Goal: Transaction & Acquisition: Purchase product/service

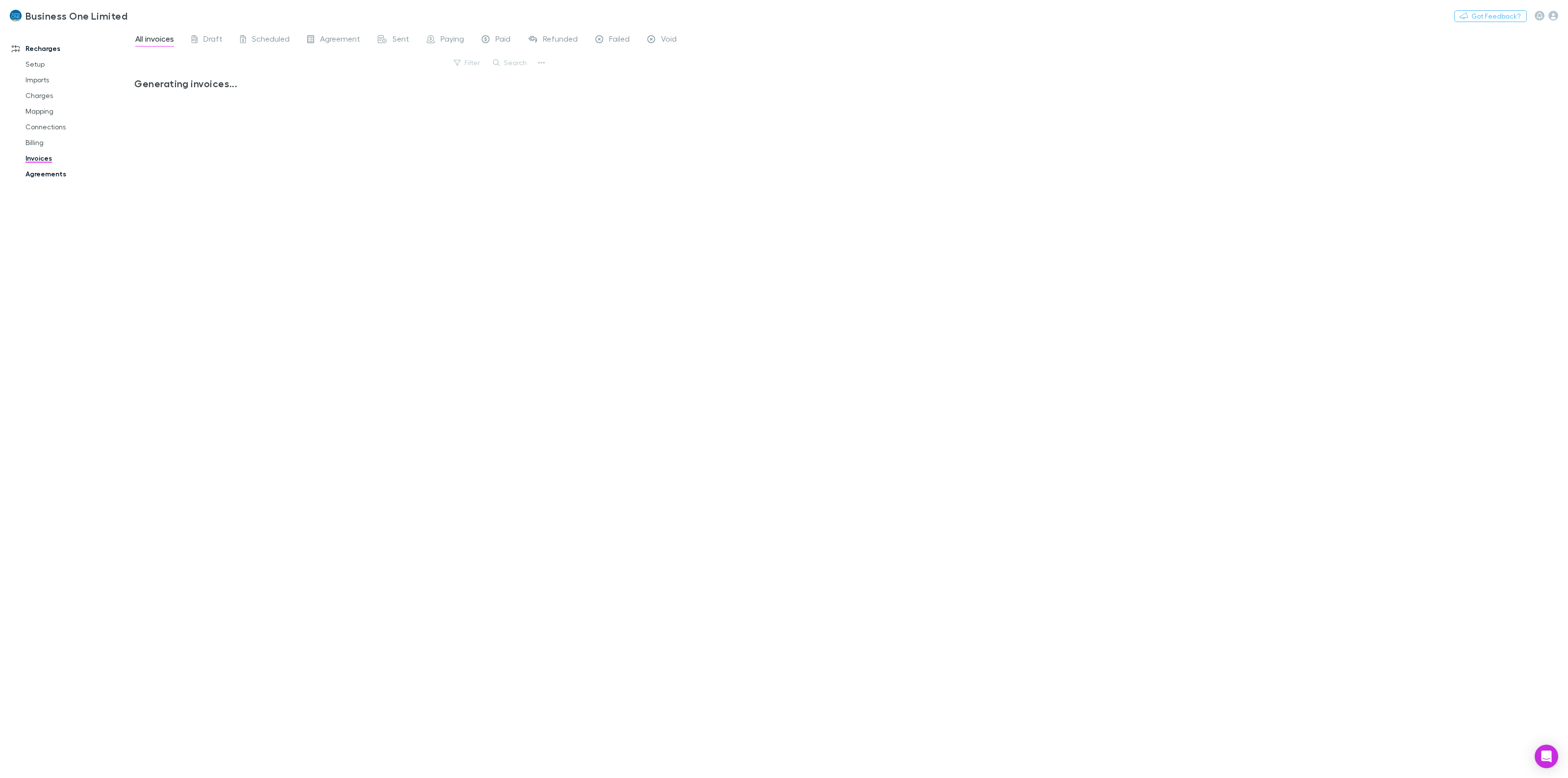
click at [47, 170] on link "Agreements" at bounding box center [79, 174] width 126 height 16
click at [47, 22] on link "Business One Limited" at bounding box center [69, 16] width 129 height 24
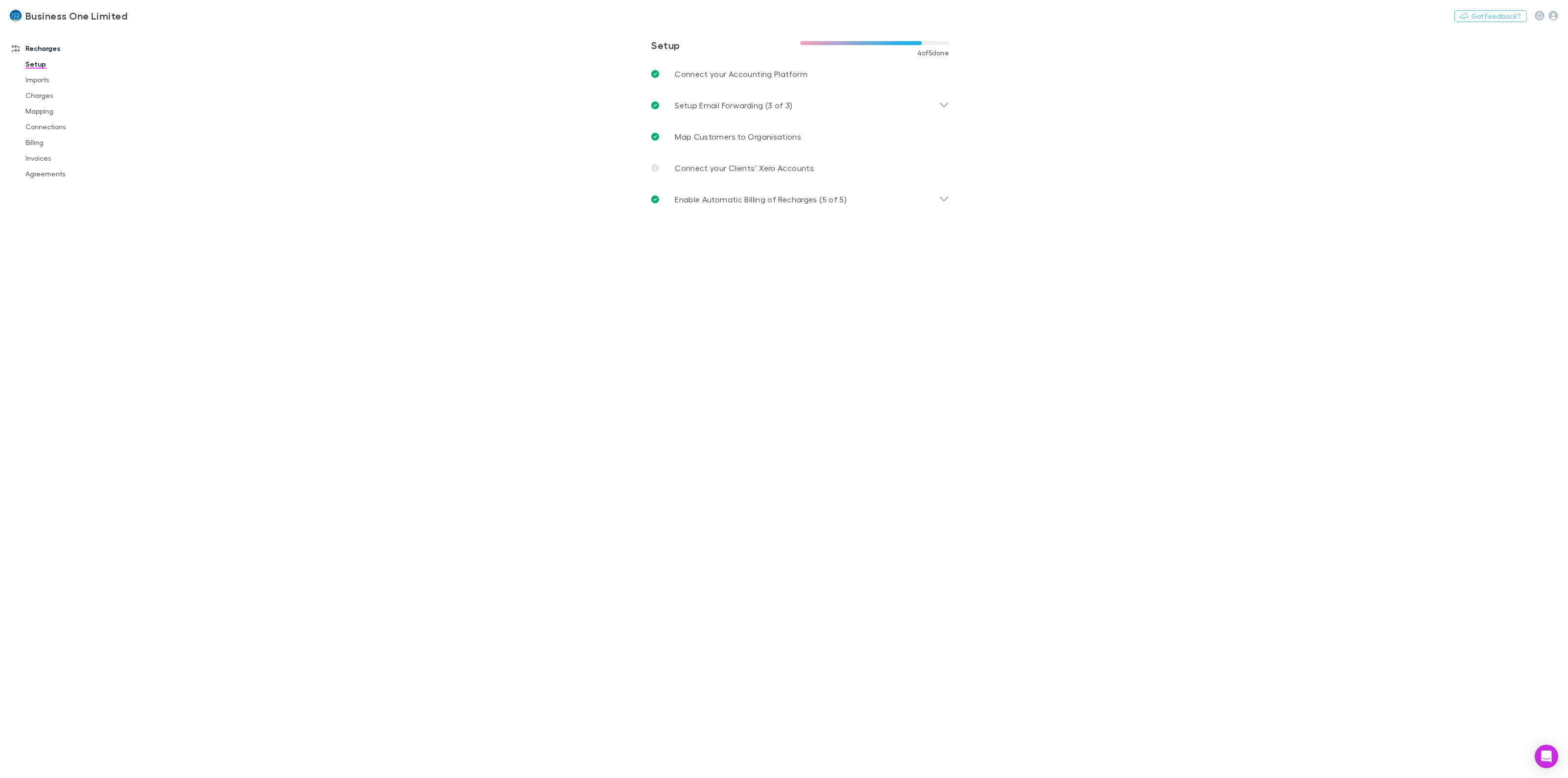
click at [47, 19] on h3 "Business One Limited" at bounding box center [76, 15] width 102 height 12
click at [1559, 17] on div "Nothing Got Feedback?" at bounding box center [1511, 15] width 114 height 13
click at [1555, 16] on icon "button" at bounding box center [1553, 16] width 10 height 10
click at [1452, 202] on li "User management" at bounding box center [1491, 195] width 135 height 17
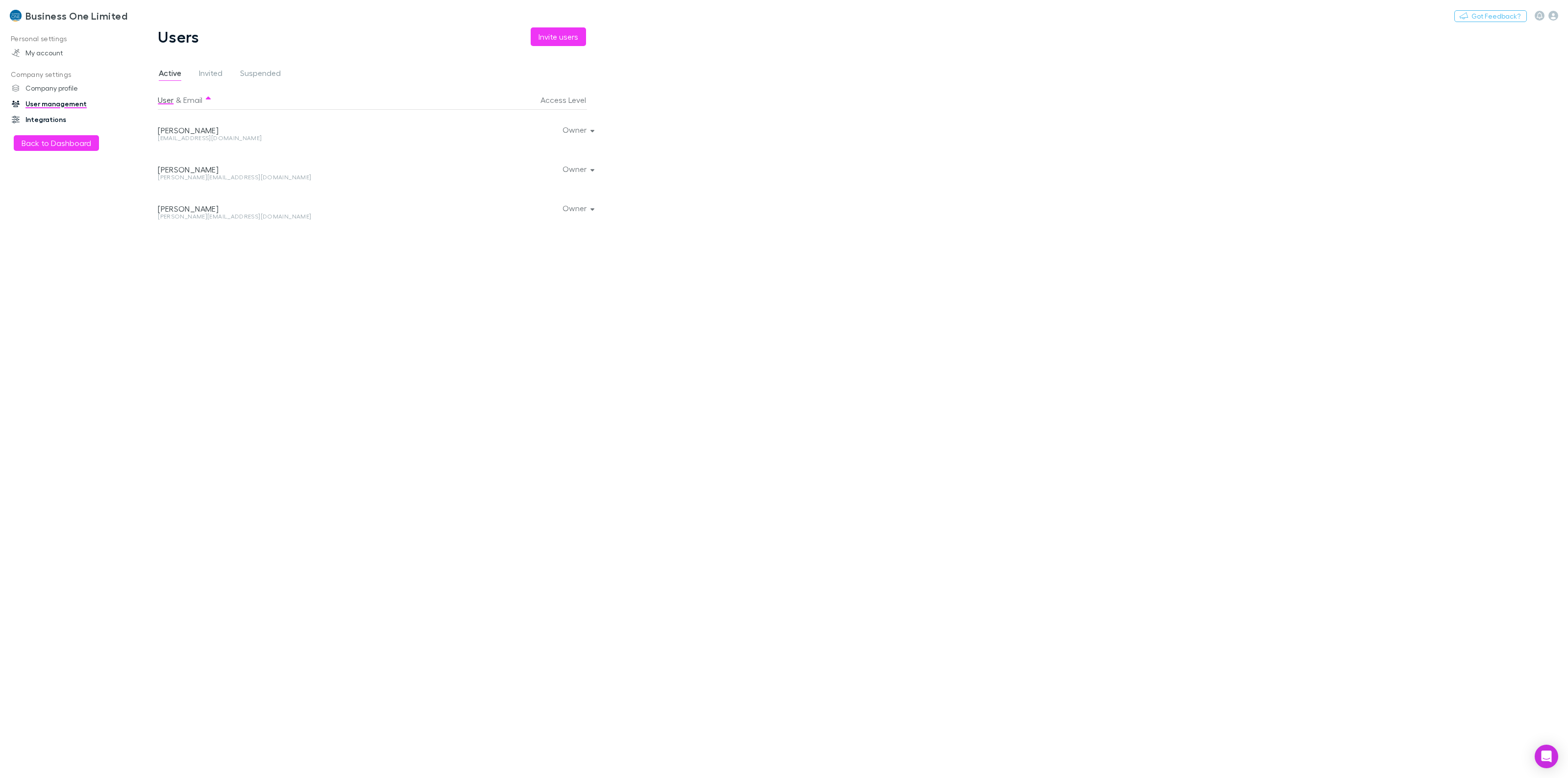
click at [49, 118] on link "Integrations" at bounding box center [72, 120] width 140 height 16
click at [621, 118] on button "Active" at bounding box center [607, 125] width 44 height 14
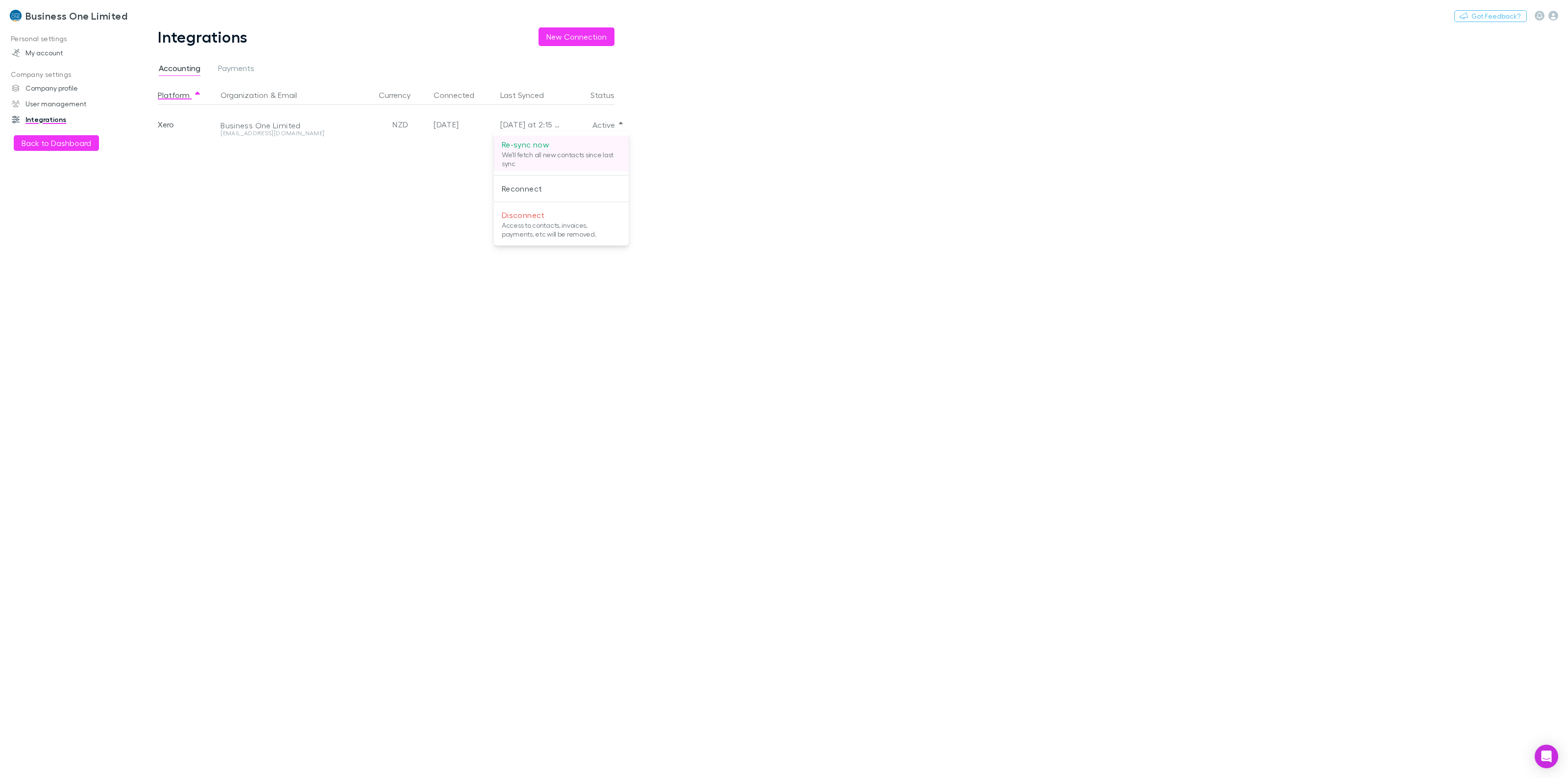
click at [546, 156] on p "We'll fetch all new contacts since last sync" at bounding box center [561, 159] width 119 height 17
click at [368, 394] on div at bounding box center [784, 389] width 1568 height 778
click at [602, 125] on button "Active" at bounding box center [607, 125] width 44 height 14
click at [549, 159] on p "We'll fetch all new contacts since last sync" at bounding box center [561, 159] width 119 height 17
drag, startPoint x: 305, startPoint y: 300, endPoint x: 256, endPoint y: 216, distance: 97.2
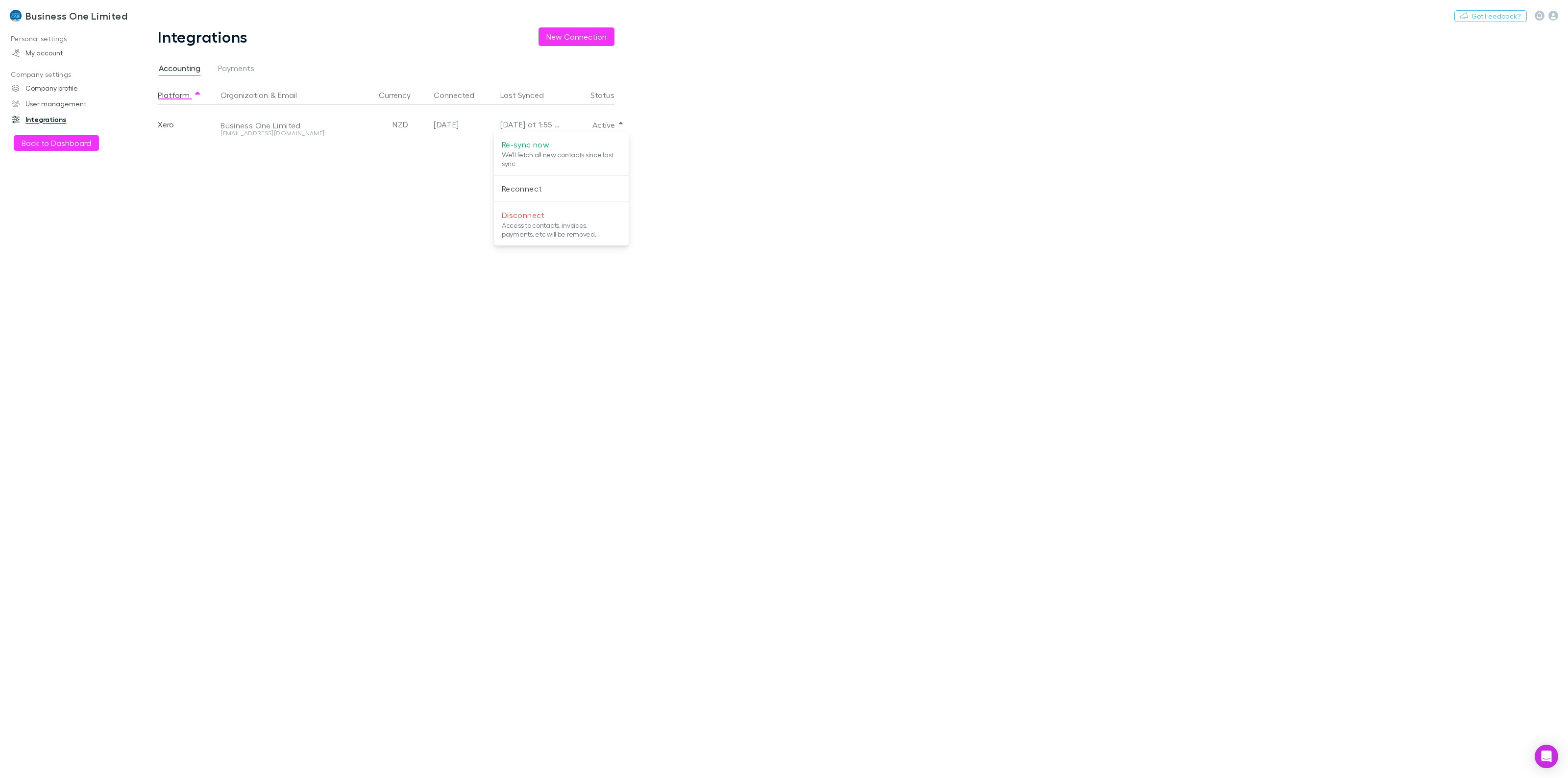
click at [305, 300] on div at bounding box center [784, 389] width 1568 height 778
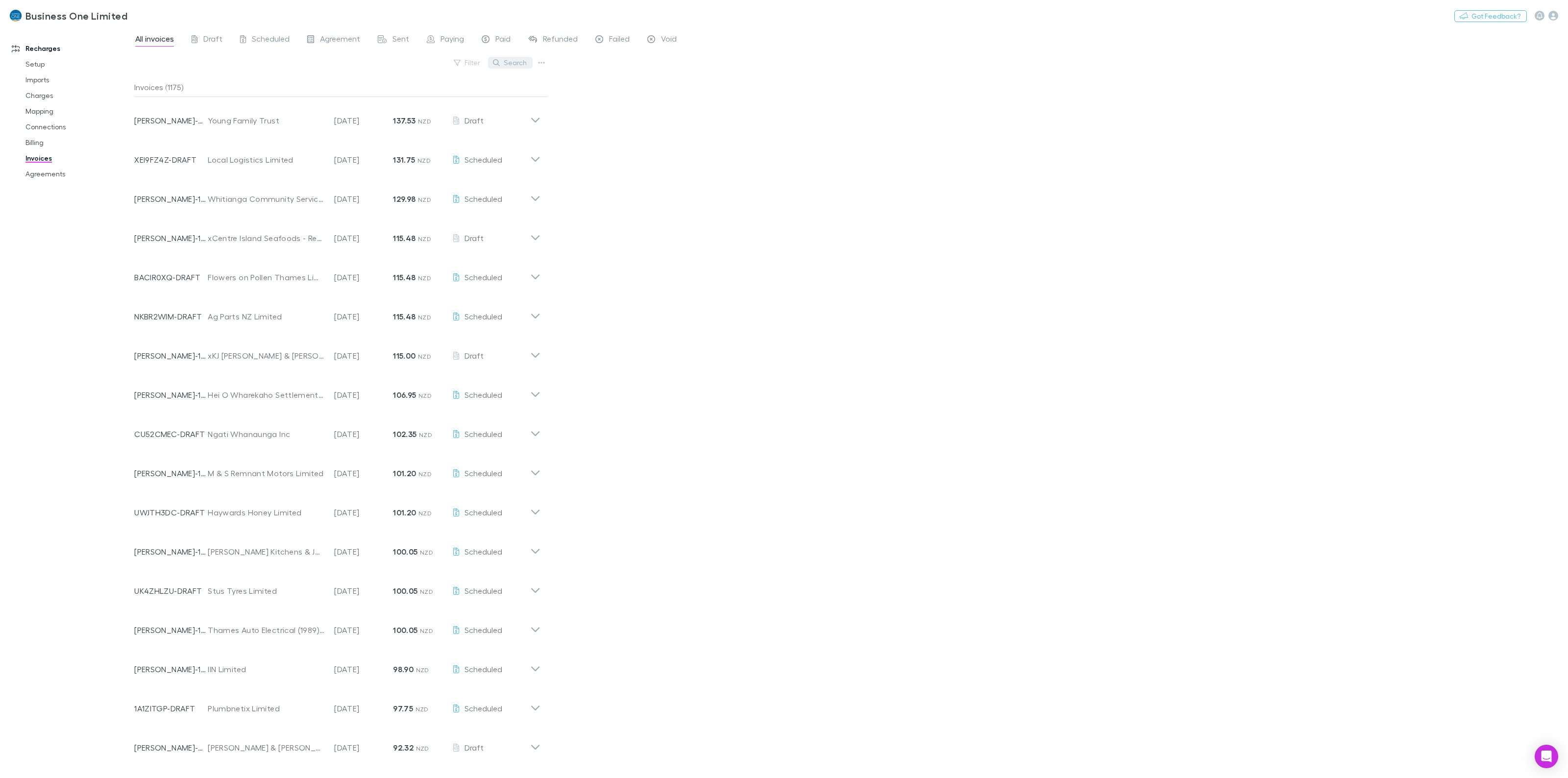
click at [514, 60] on button "Search" at bounding box center [510, 63] width 44 height 12
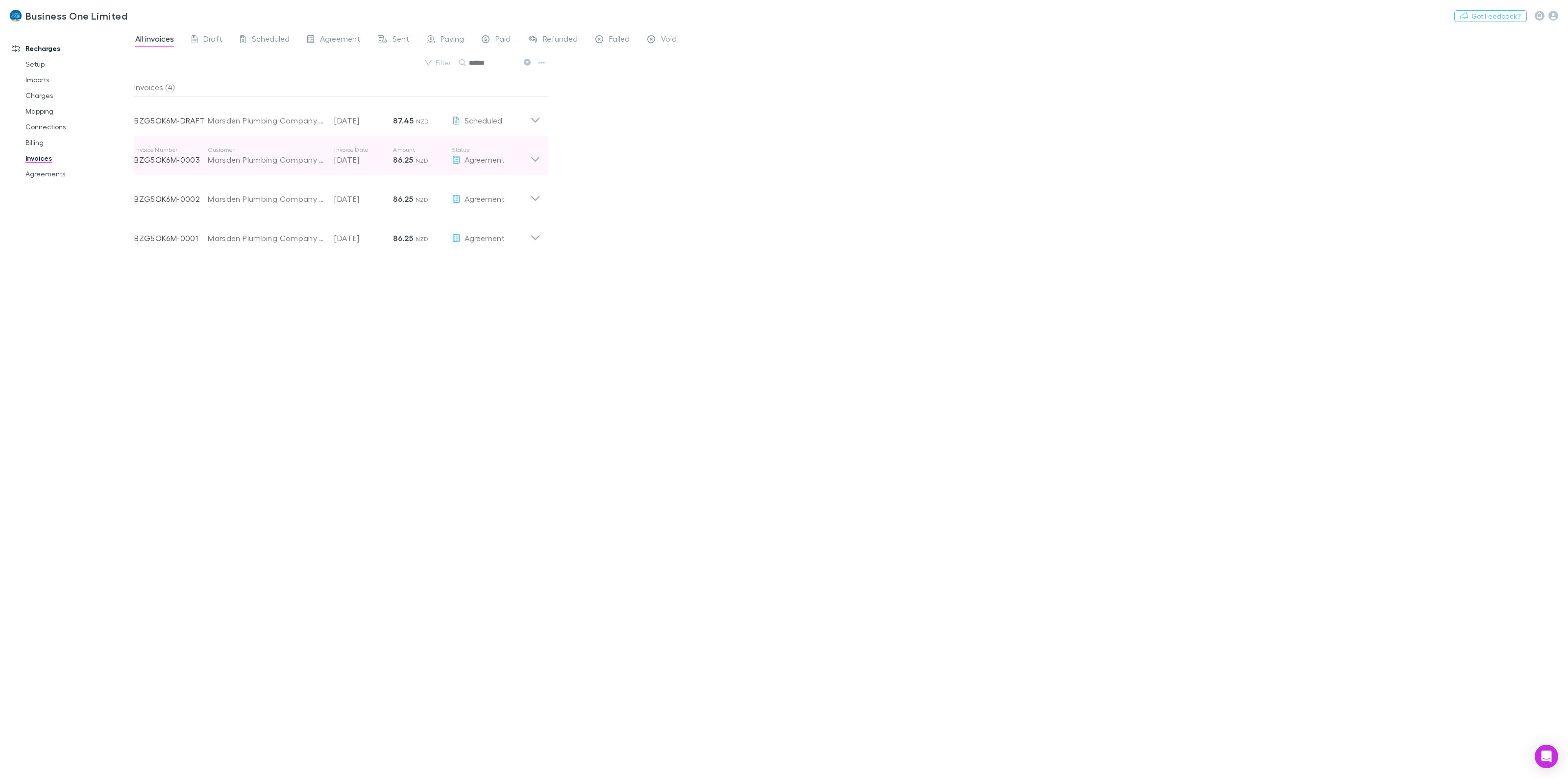
type input "******"
click at [535, 155] on icon at bounding box center [535, 156] width 10 height 19
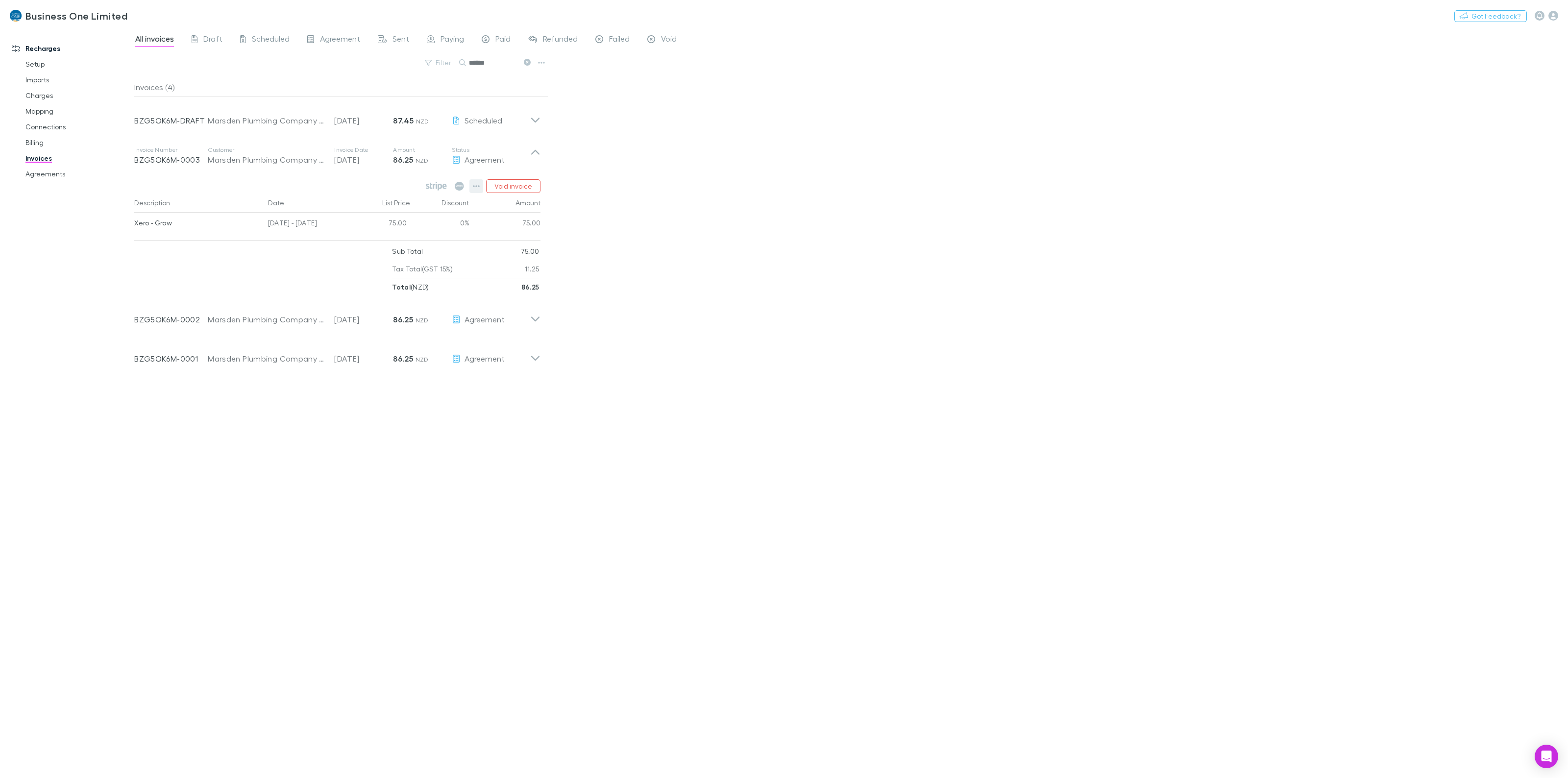
click at [476, 187] on icon "button" at bounding box center [477, 186] width 7 height 2
click at [391, 337] on p "View agreement" at bounding box center [416, 334] width 119 height 12
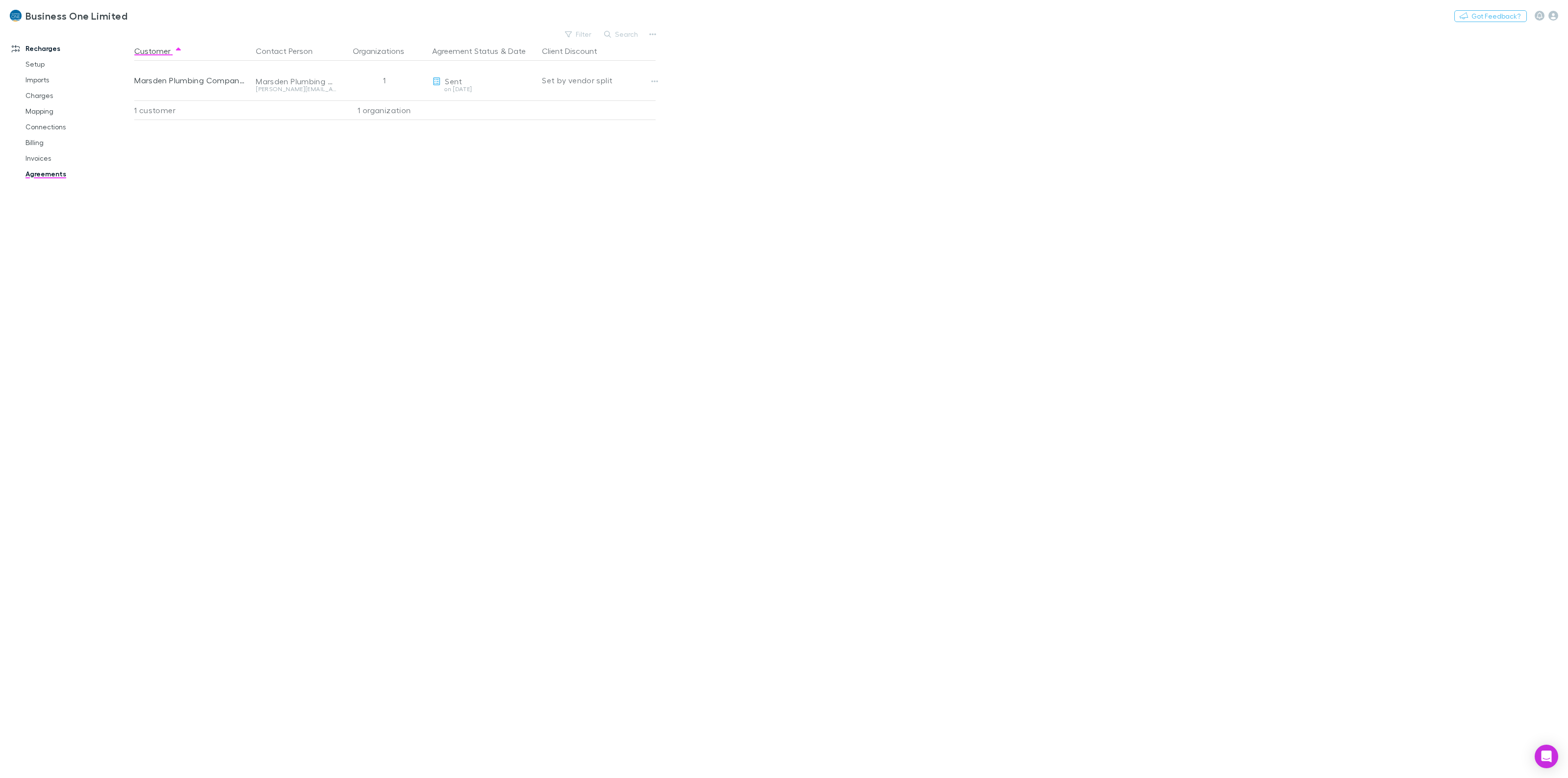
click at [341, 272] on div "Customer Contact Person Organizations Agreement Status & Date Client Discount M…" at bounding box center [403, 410] width 539 height 737
click at [489, 84] on button "Copy link" at bounding box center [508, 81] width 51 height 14
click at [726, 407] on main "Filter Search Customer Contact Person Organizations Agreement Status & Date Cli…" at bounding box center [851, 403] width 1434 height 751
click at [1261, 315] on main "Filter Search Customer Contact Person Organizations Agreement Status & Date Cli…" at bounding box center [851, 403] width 1434 height 751
click at [307, 200] on div "Customer Contact Person Organizations Agreement Status & Date Client Discount M…" at bounding box center [403, 410] width 539 height 737
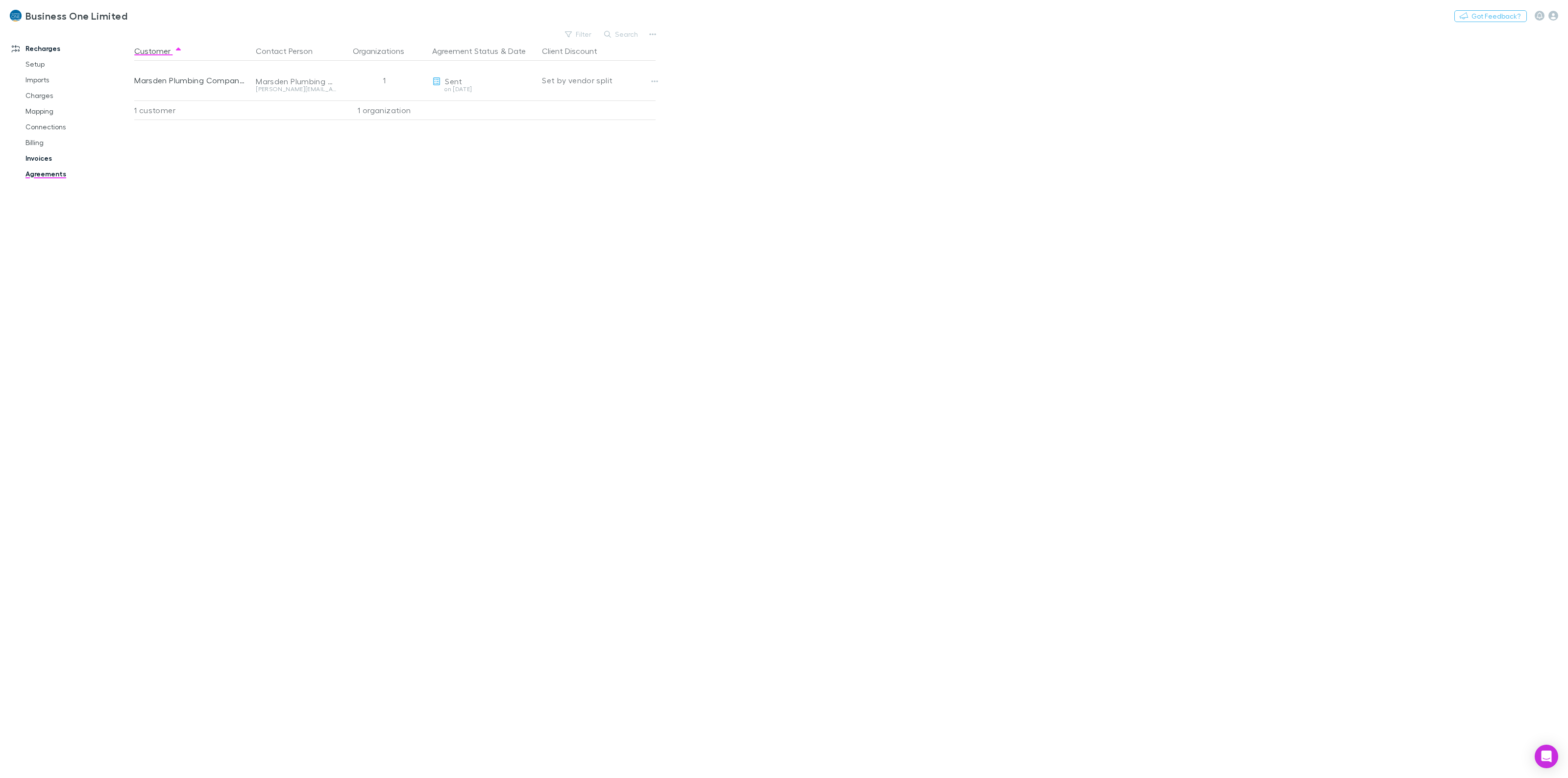
click at [30, 158] on link "Invoices" at bounding box center [79, 158] width 126 height 16
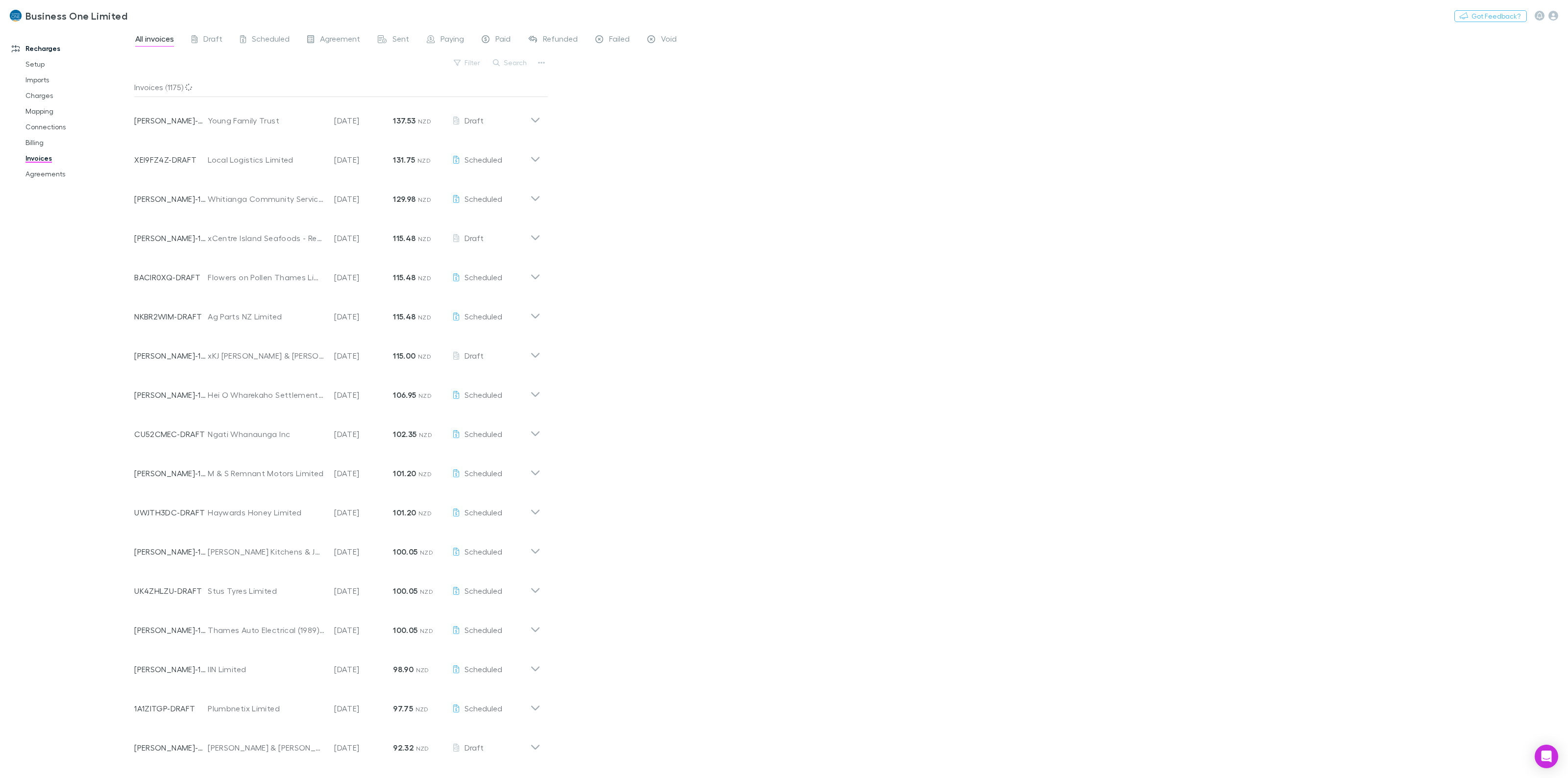
click at [532, 65] on div "Filter Search" at bounding box center [341, 66] width 414 height 22
click at [527, 63] on button "Search" at bounding box center [510, 63] width 44 height 12
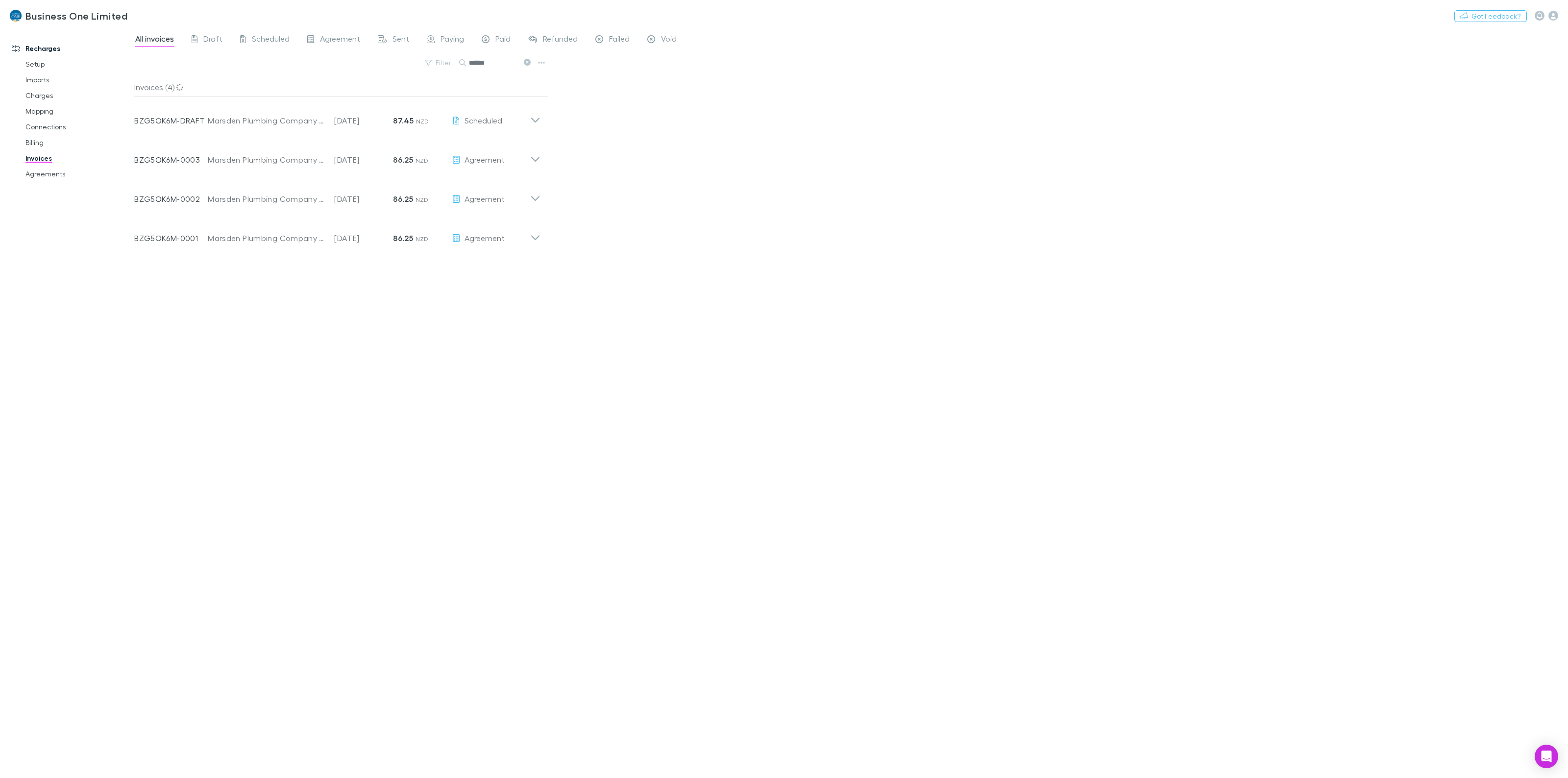
type input "******"
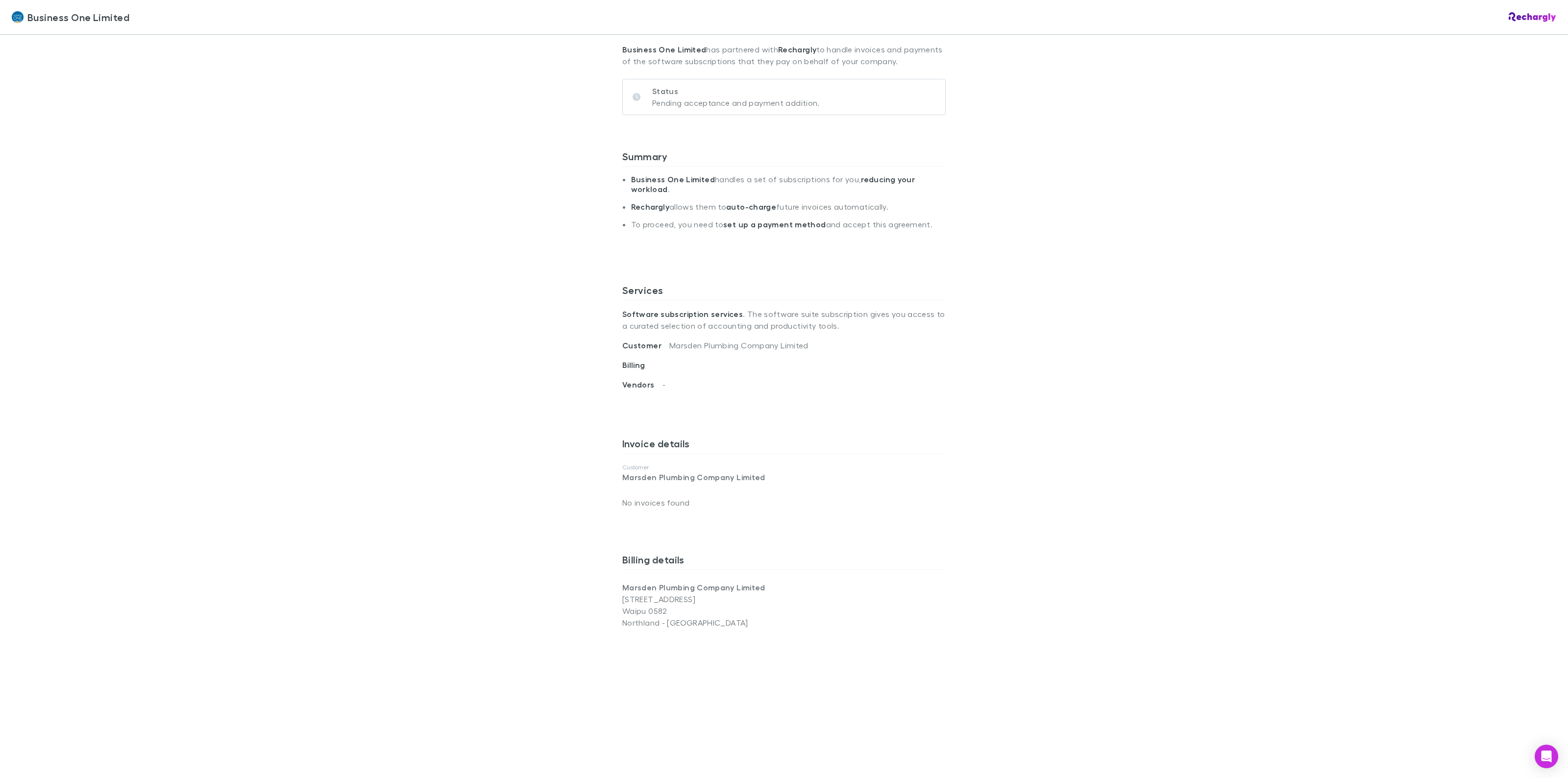
scroll to position [97, 0]
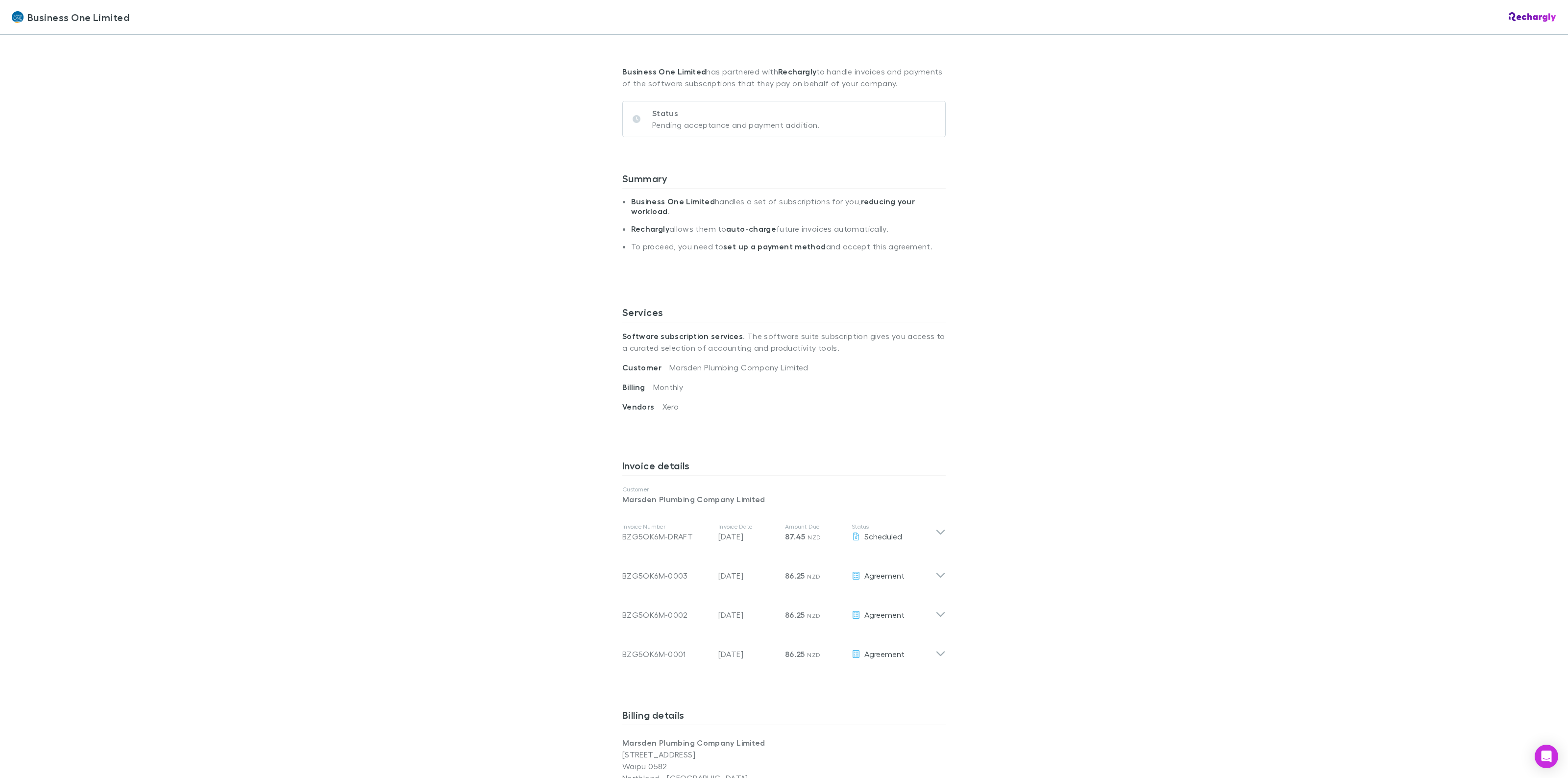
click at [1356, 232] on div "Business One Limited Business One Limited Software subscriptions agreement Busi…" at bounding box center [784, 389] width 1568 height 778
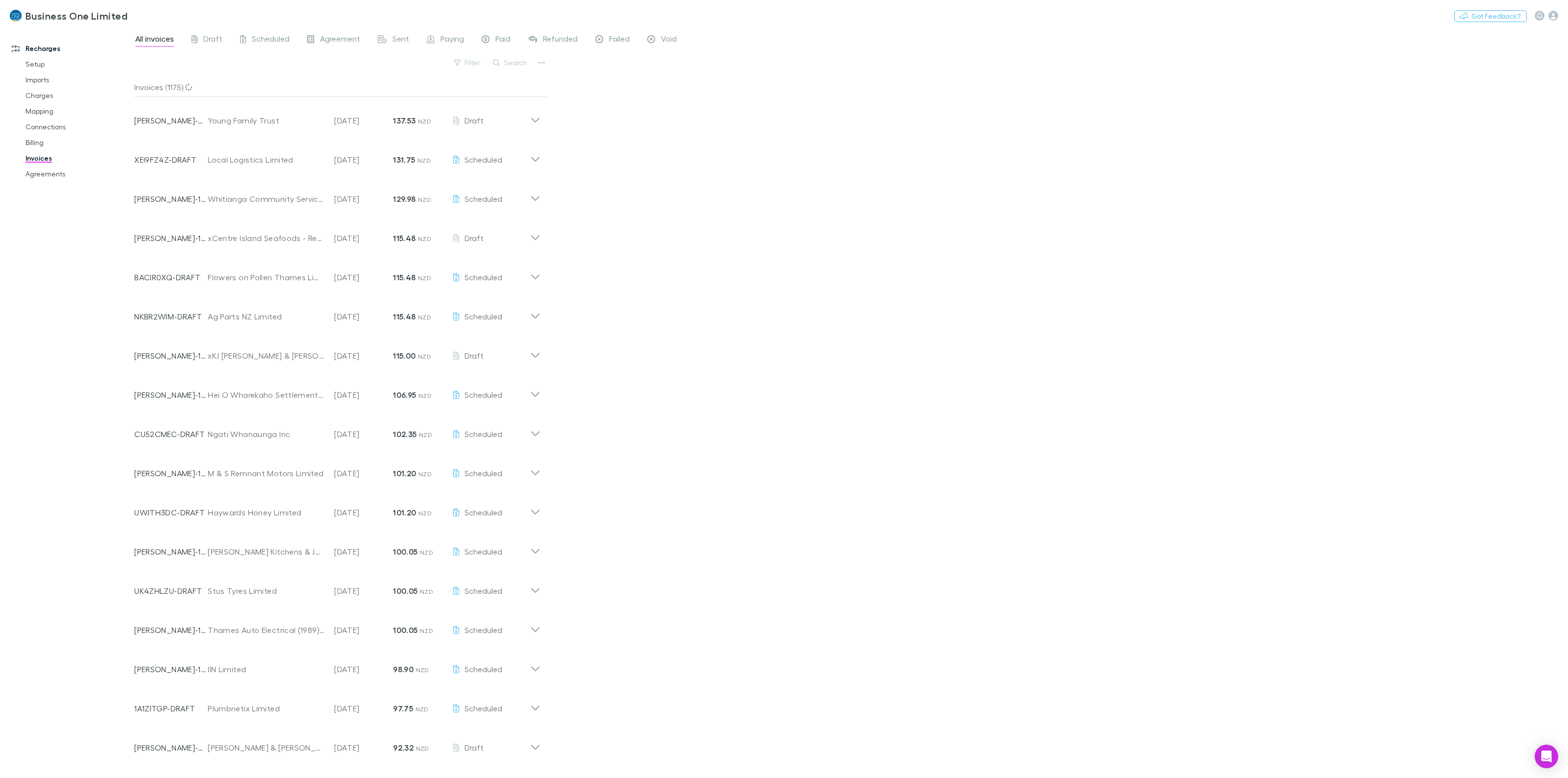
click at [983, 136] on div "All invoices Draft Scheduled Agreement Sent Paying Paid Refunded Failed Void Fi…" at bounding box center [851, 403] width 1434 height 751
click at [38, 106] on link "Mapping" at bounding box center [79, 111] width 126 height 16
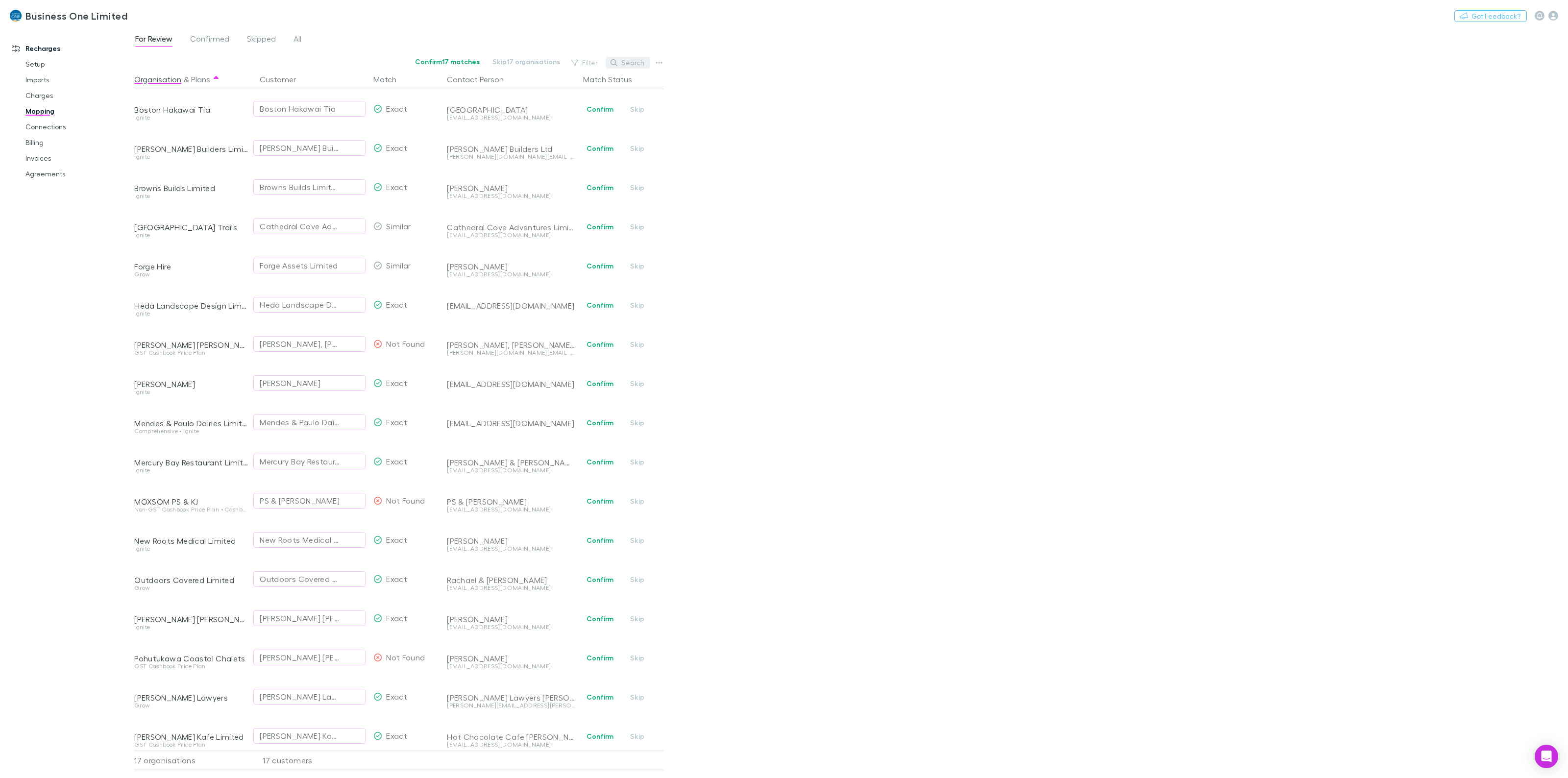
click at [628, 59] on button "Search" at bounding box center [628, 63] width 44 height 12
click at [302, 38] on link "All" at bounding box center [297, 40] width 10 height 16
click at [622, 63] on button "Search" at bounding box center [628, 63] width 44 height 12
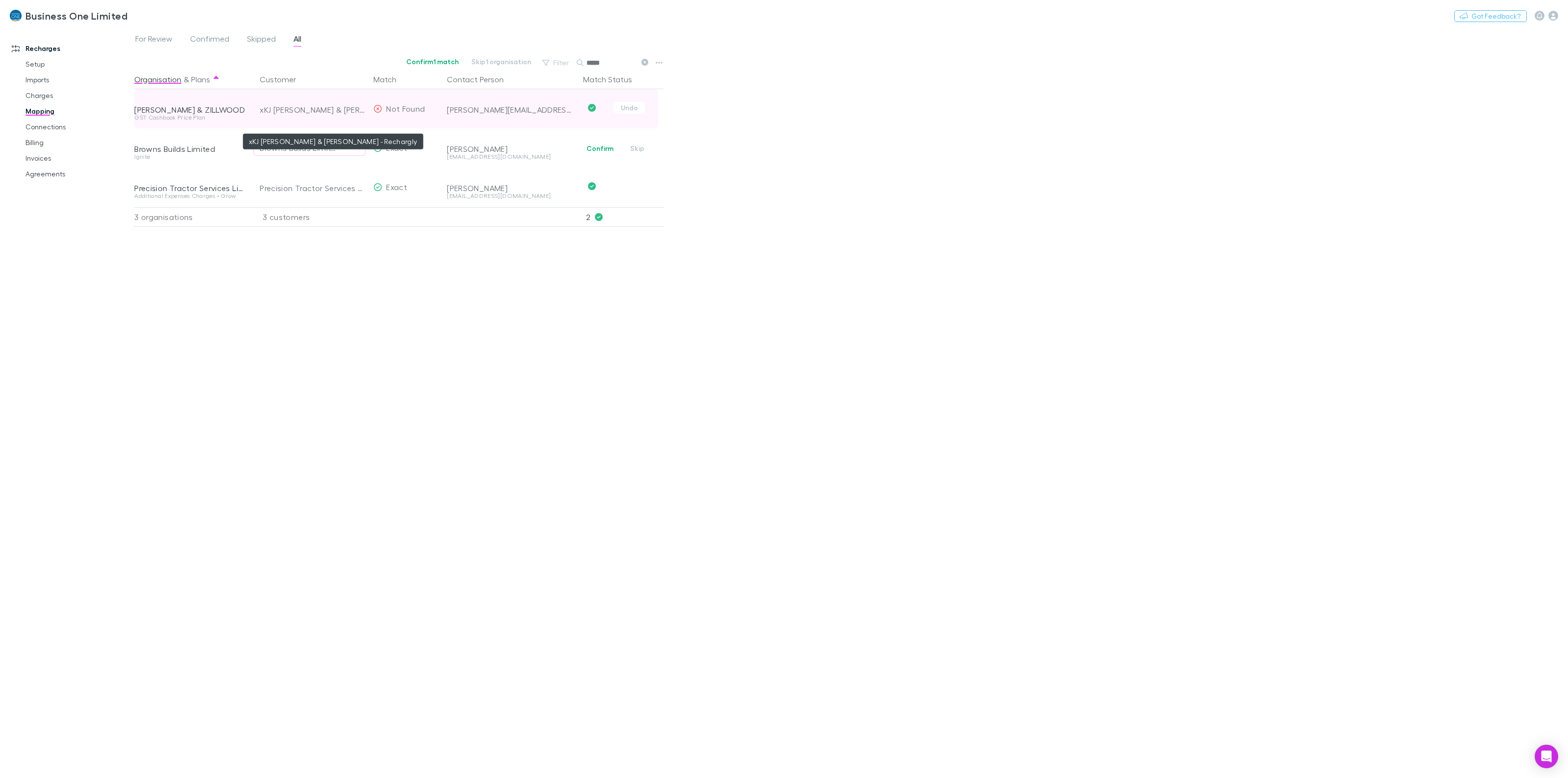
type input "*****"
click at [339, 115] on div "xKJ [PERSON_NAME] & [PERSON_NAME] - Rechargly" at bounding box center [313, 110] width 106 height 39
click at [888, 197] on div "For Review Confirmed Skipped All Confirm 1 match Skip 1 organisation Filter Sea…" at bounding box center [851, 403] width 1434 height 751
click at [31, 84] on link "Imports" at bounding box center [79, 80] width 126 height 16
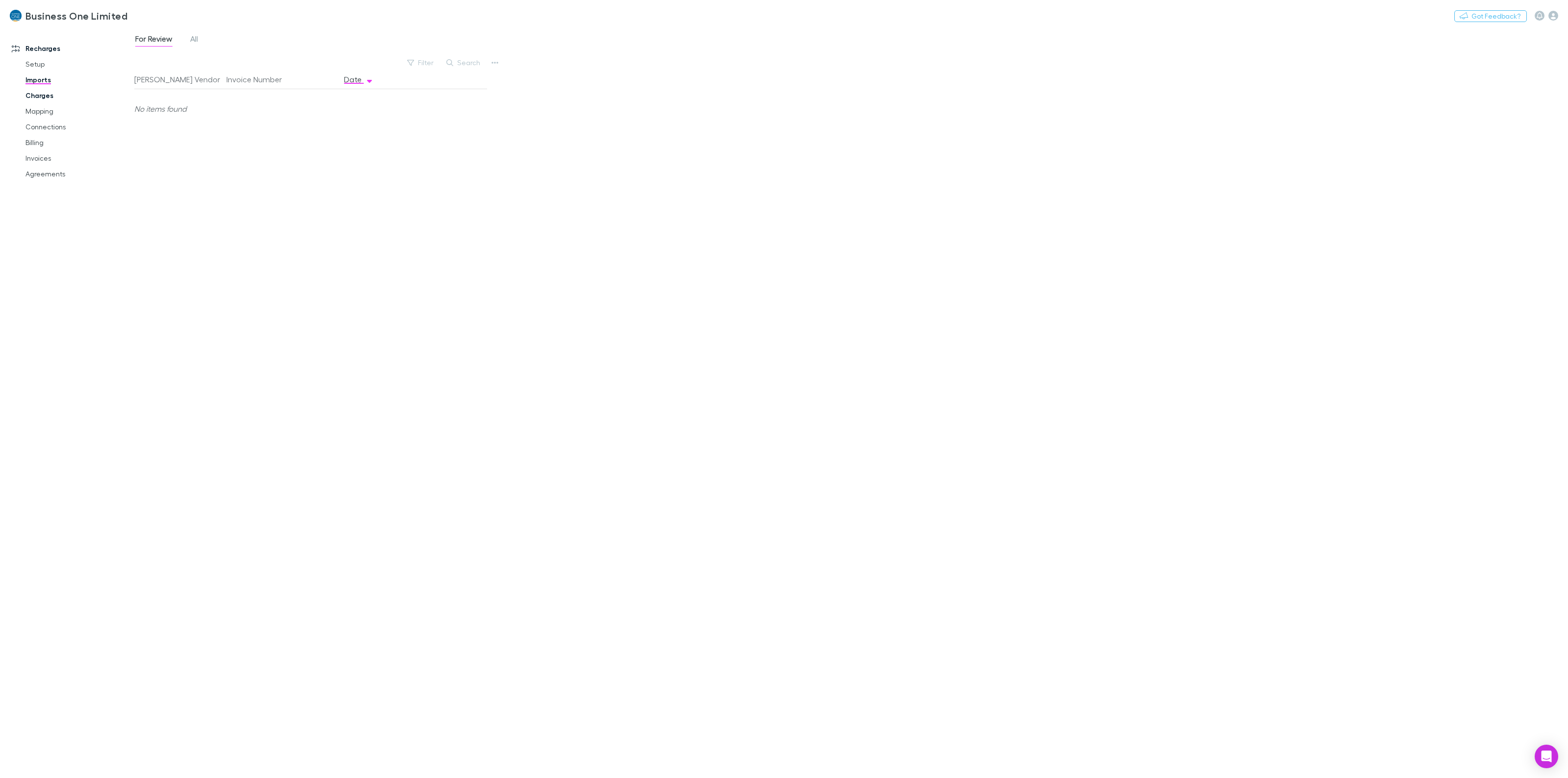
click at [50, 101] on link "Charges" at bounding box center [79, 95] width 126 height 16
click at [29, 158] on link "Invoices" at bounding box center [79, 158] width 126 height 16
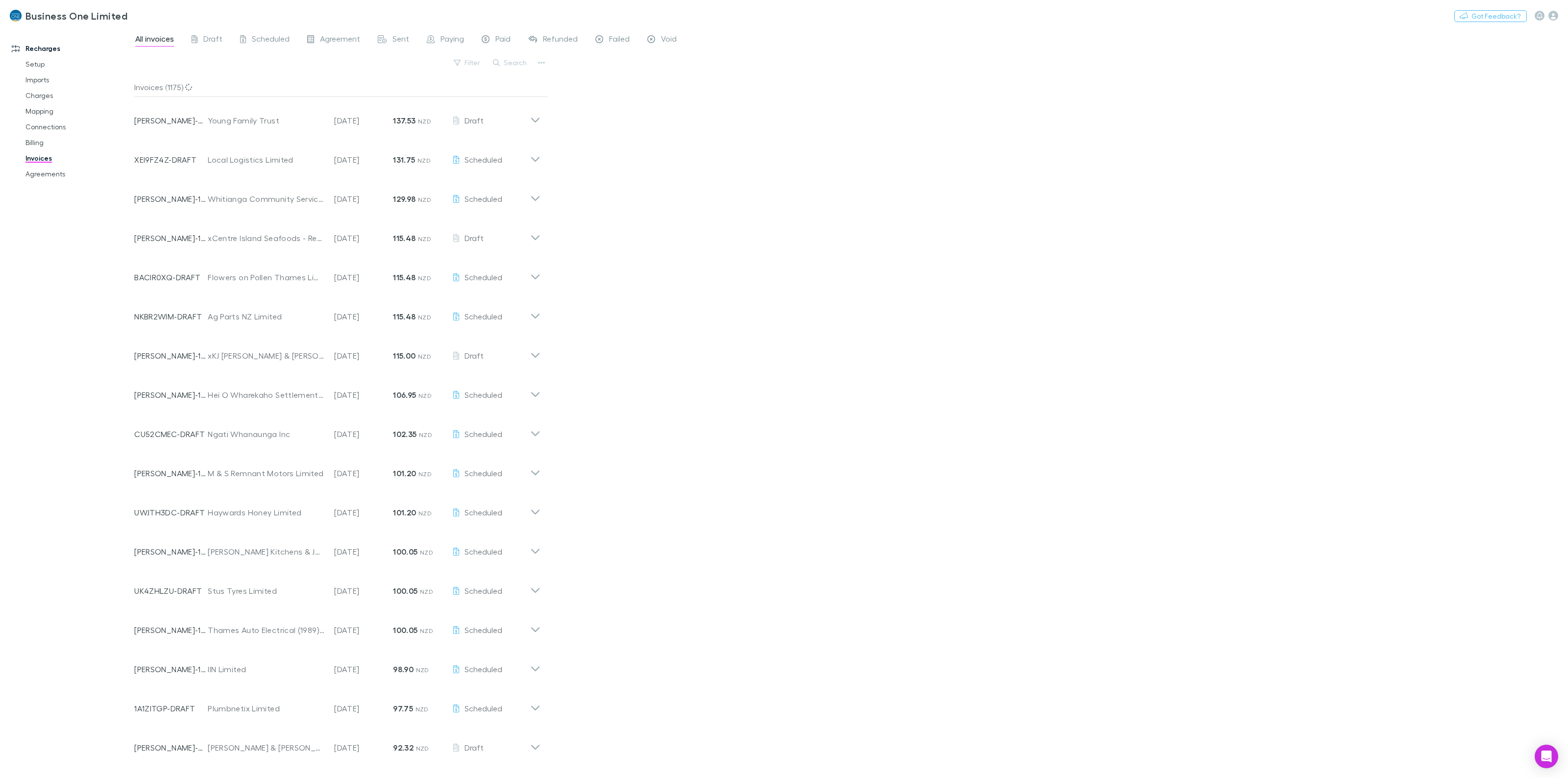
click at [509, 61] on button "Search" at bounding box center [510, 63] width 44 height 12
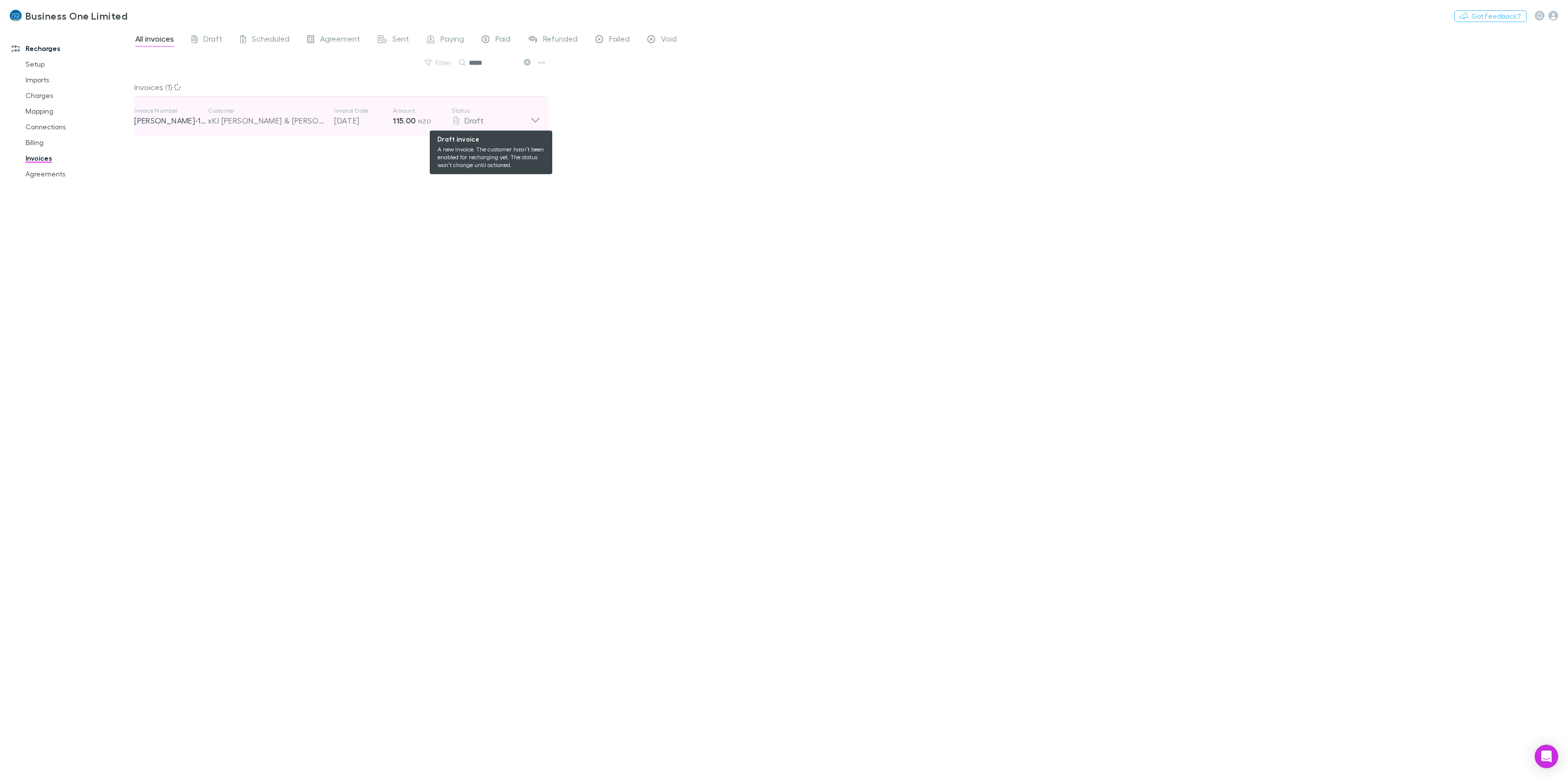
type input "*****"
click at [523, 122] on div "Draft" at bounding box center [491, 120] width 79 height 12
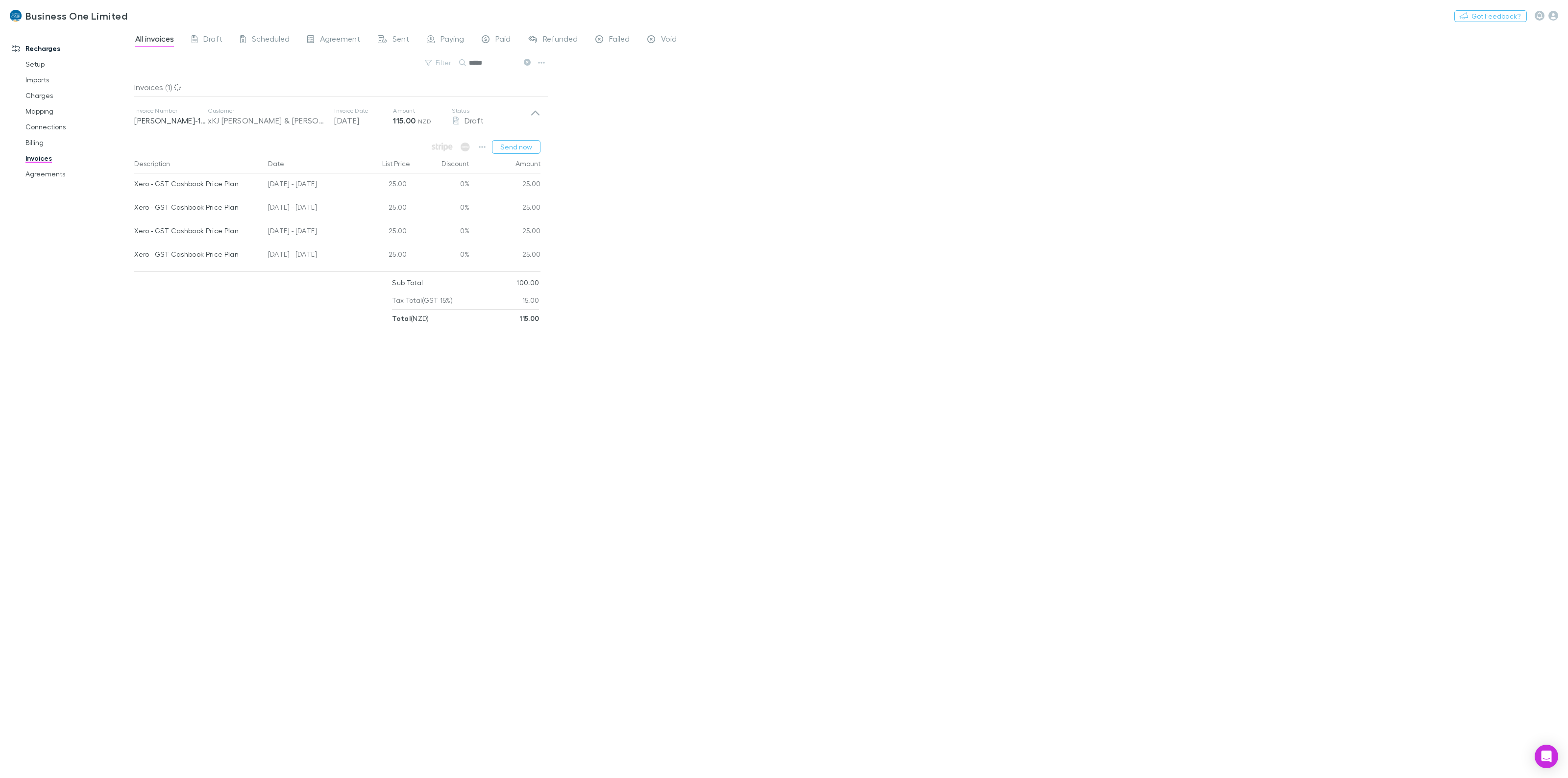
click at [653, 209] on div "All invoices Draft Scheduled Agreement Sent Paying Paid Refunded Failed Void Fi…" at bounding box center [851, 403] width 1434 height 751
click at [532, 61] on button "Search" at bounding box center [510, 63] width 44 height 12
type input "*****"
click at [537, 131] on div "Invoice Number [PERSON_NAME]-1556 Customer xKJ [PERSON_NAME] & [PERSON_NAME] - …" at bounding box center [337, 117] width 422 height 39
click at [522, 140] on button "Send now" at bounding box center [516, 147] width 49 height 14
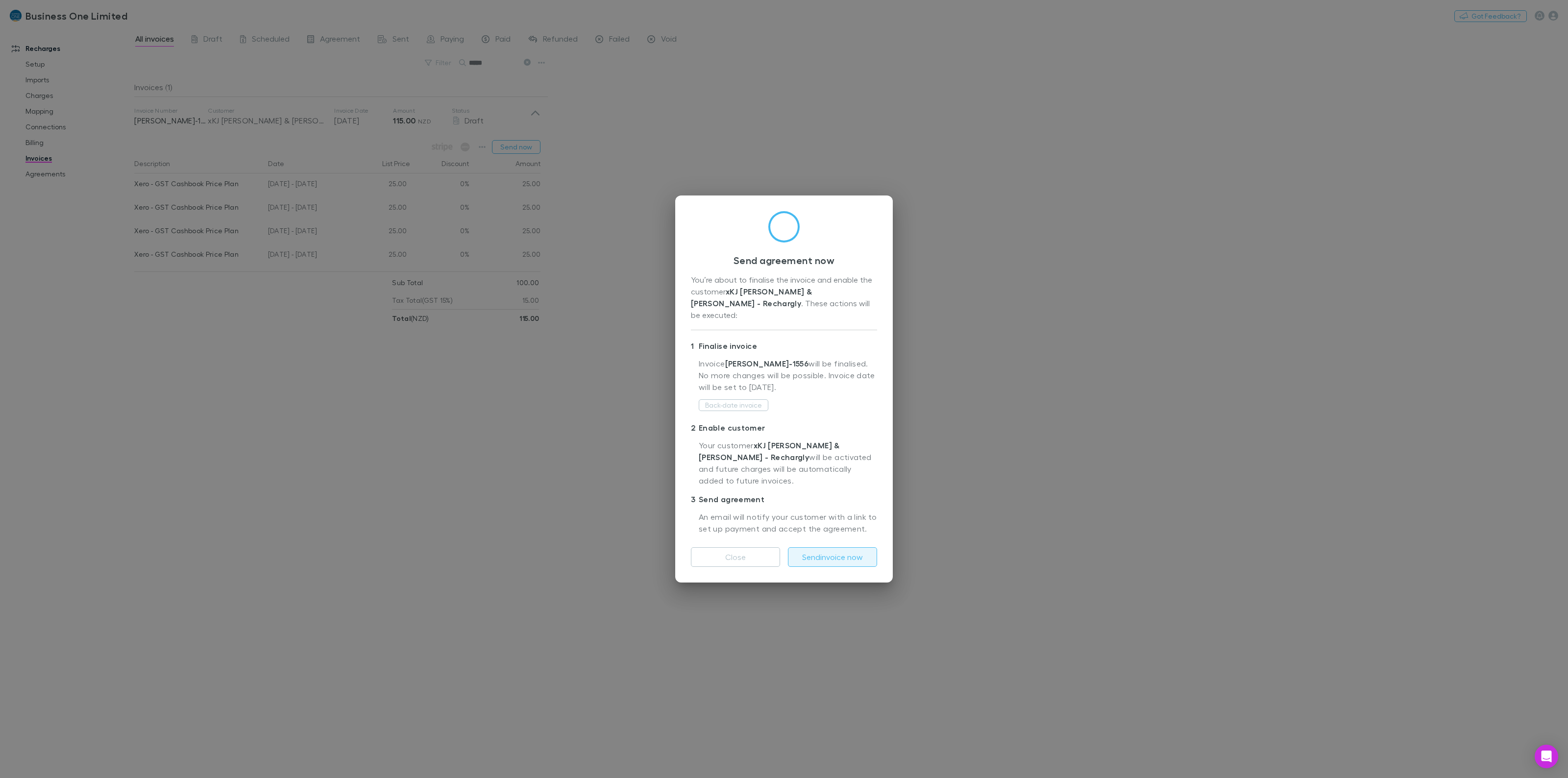
click at [832, 547] on button "Send invoice now" at bounding box center [833, 557] width 89 height 19
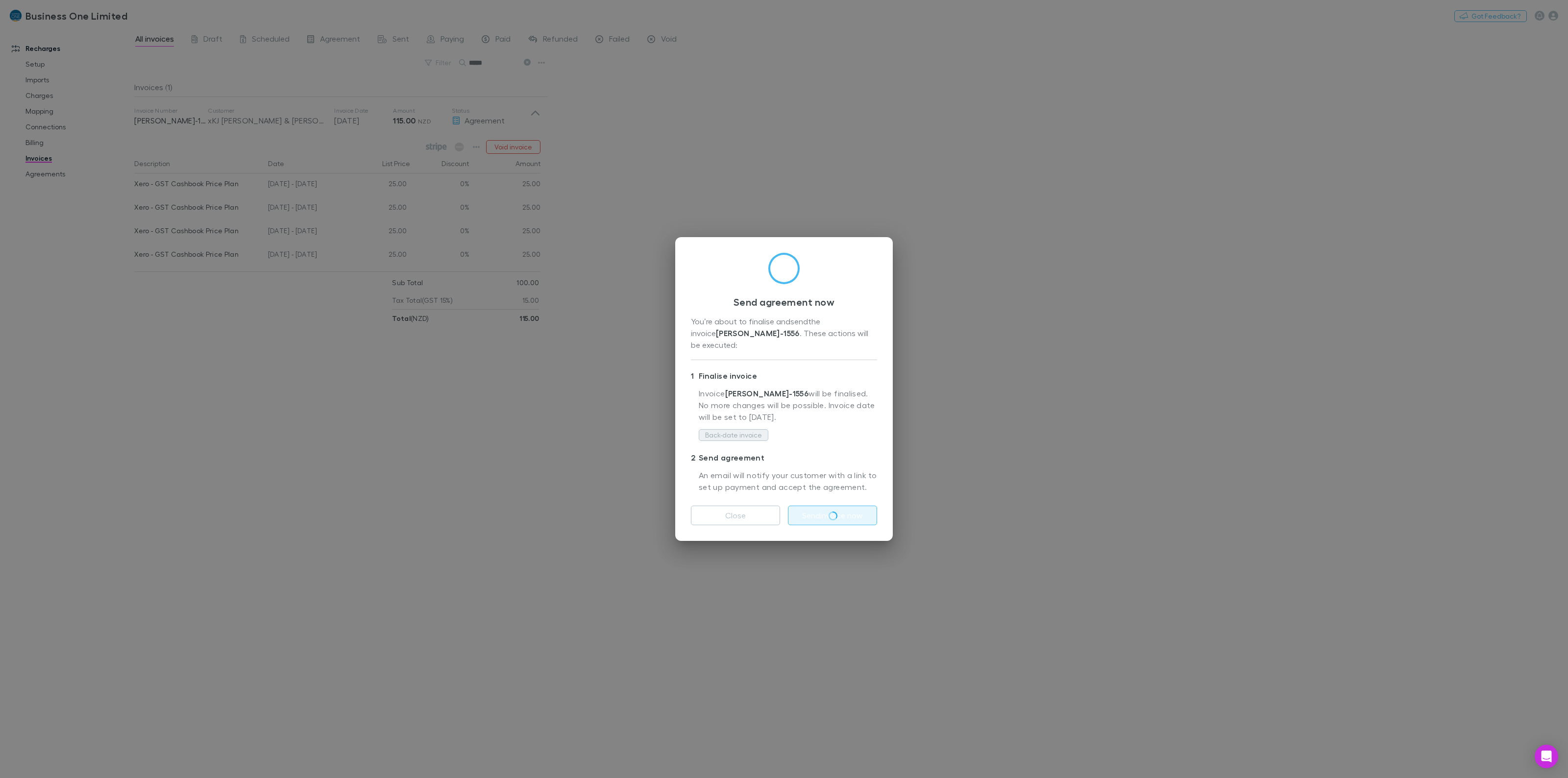
click at [743, 431] on button "Back-date invoice" at bounding box center [733, 435] width 70 height 12
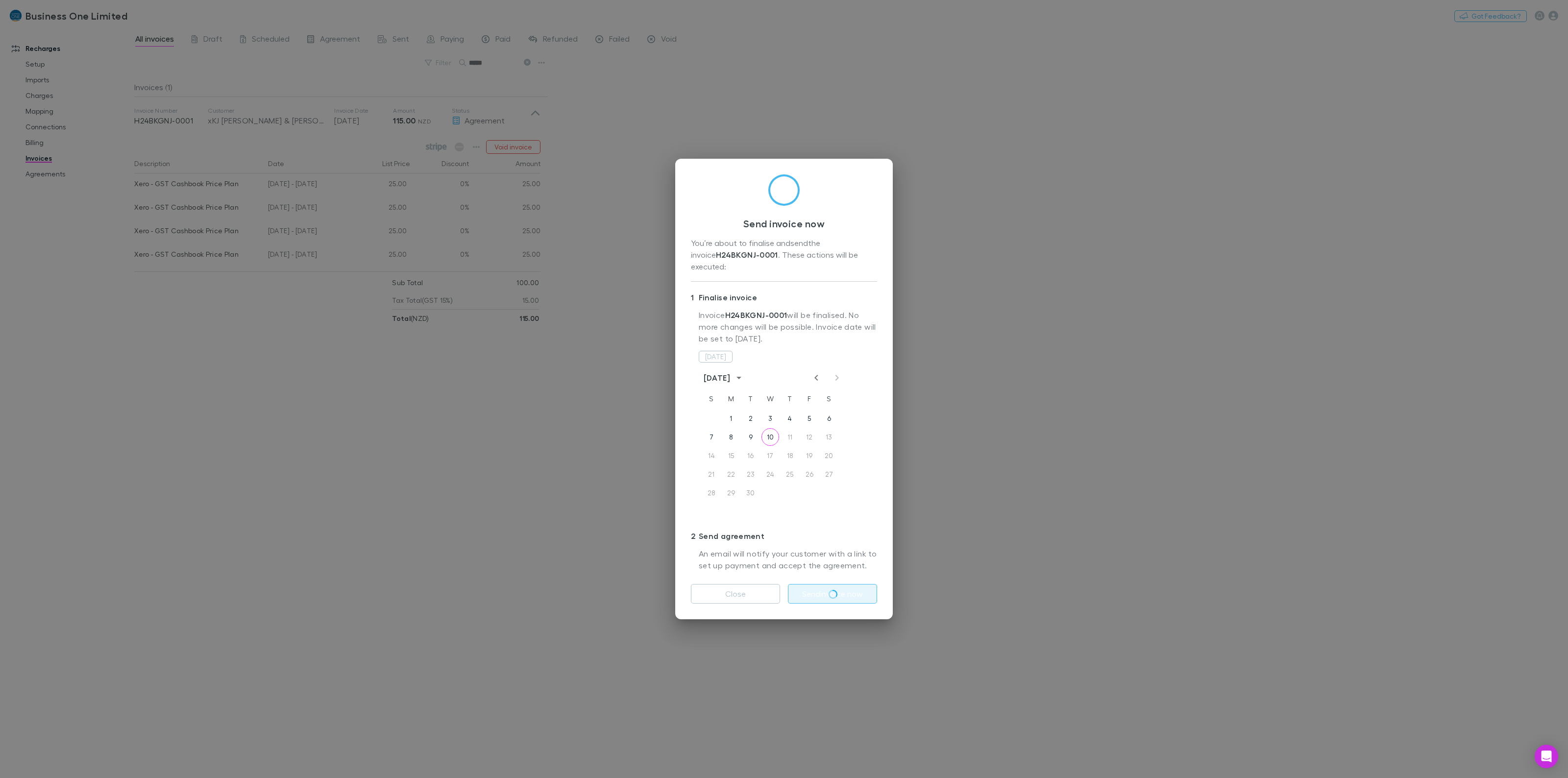
click at [816, 375] on icon "Previous month" at bounding box center [816, 378] width 3 height 6
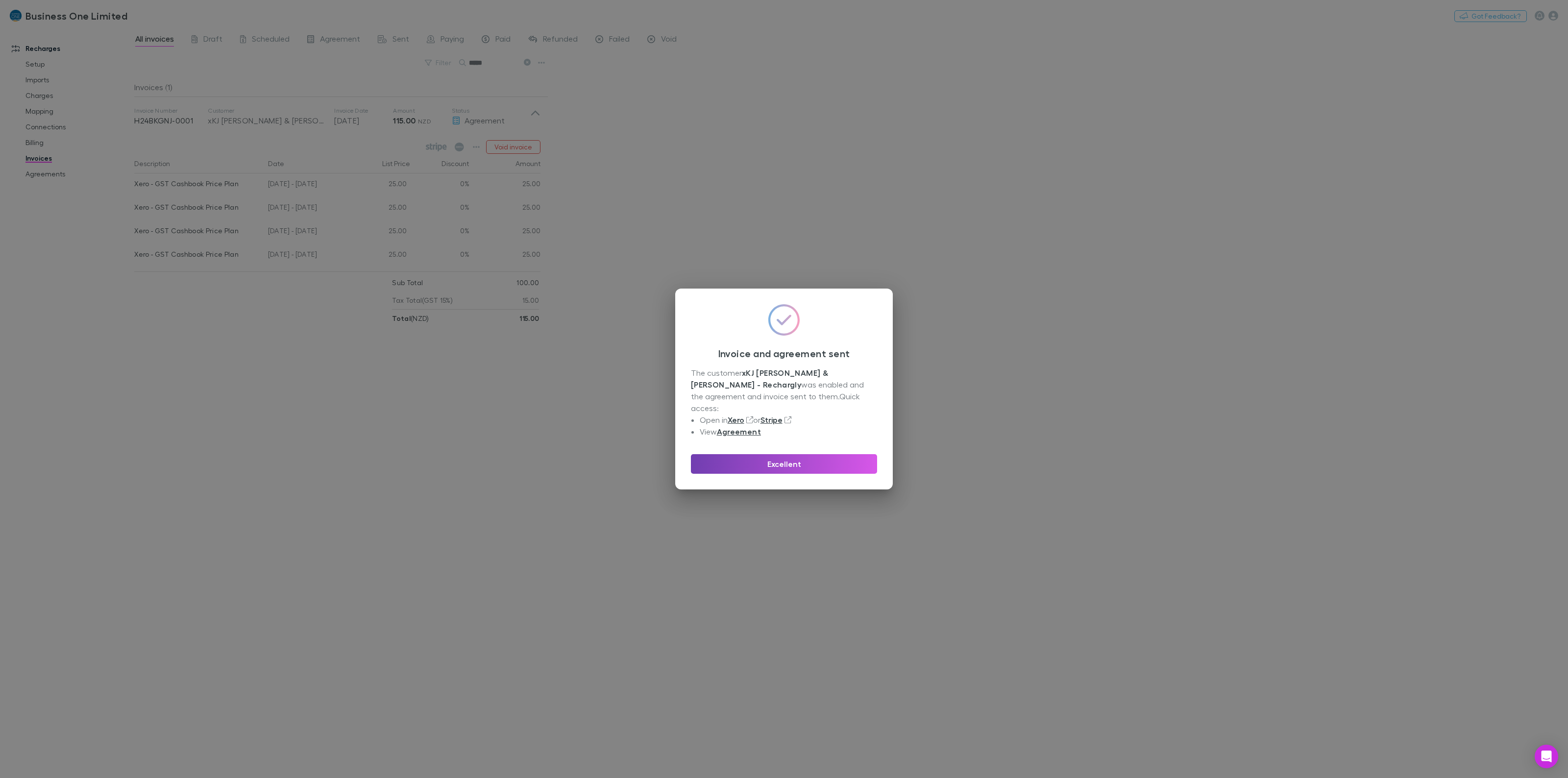
click at [738, 455] on button "Excellent" at bounding box center [784, 464] width 186 height 19
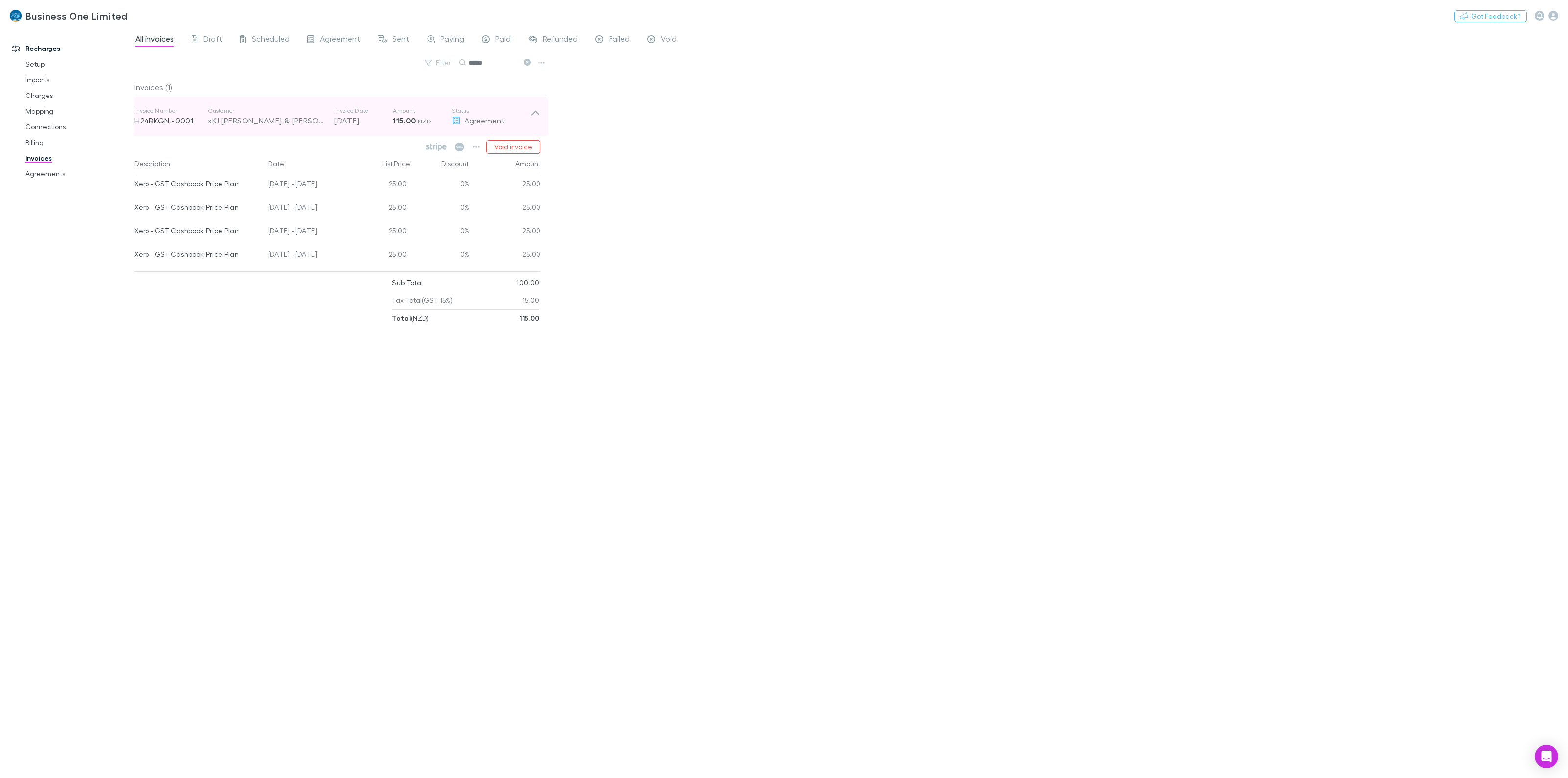
click at [538, 109] on icon at bounding box center [535, 117] width 10 height 19
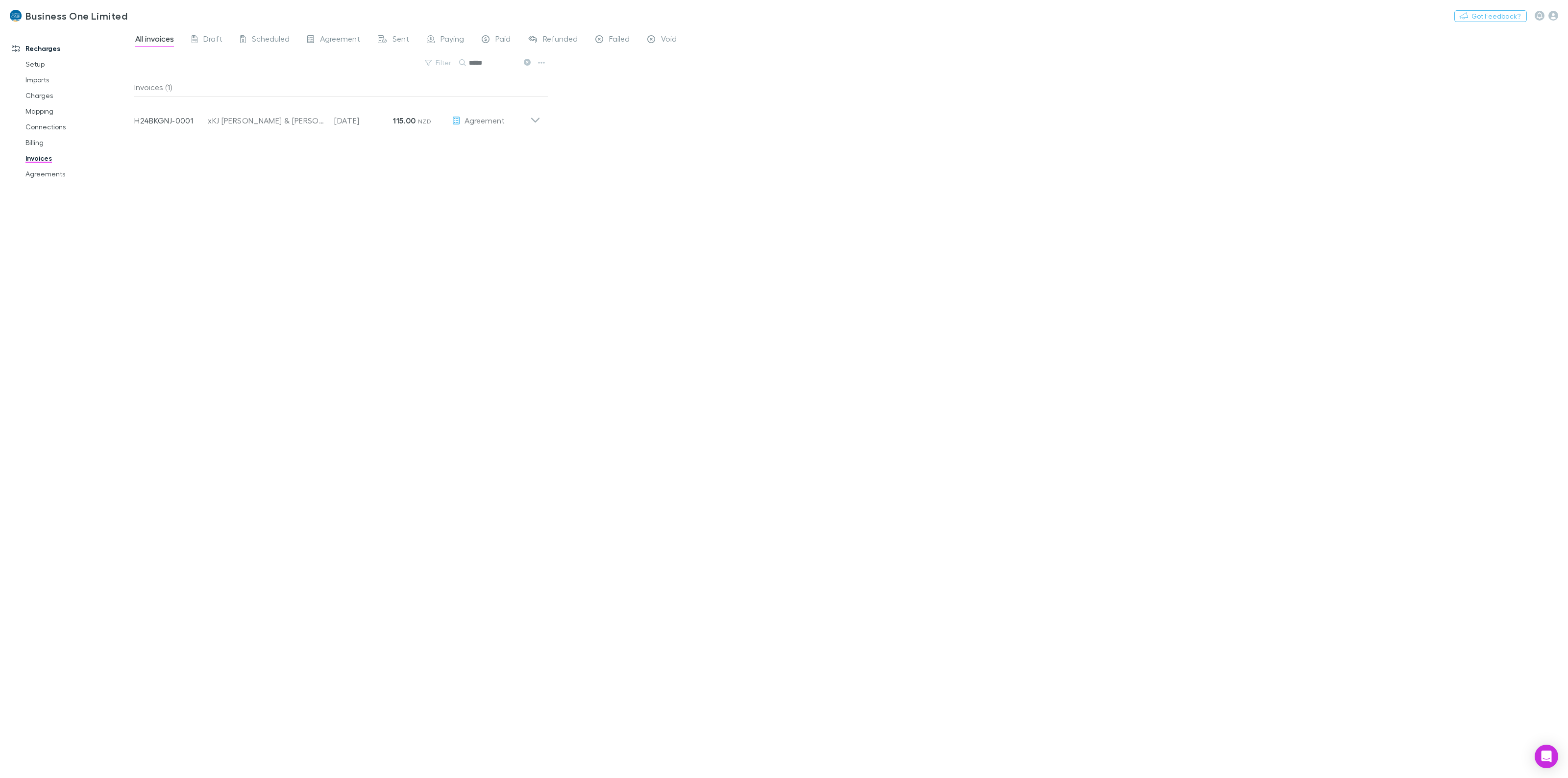
click at [1113, 224] on div "All invoices Draft Scheduled Agreement Sent Paying Paid Refunded Failed Void Fi…" at bounding box center [851, 403] width 1434 height 751
